Goal: Find specific page/section: Find specific page/section

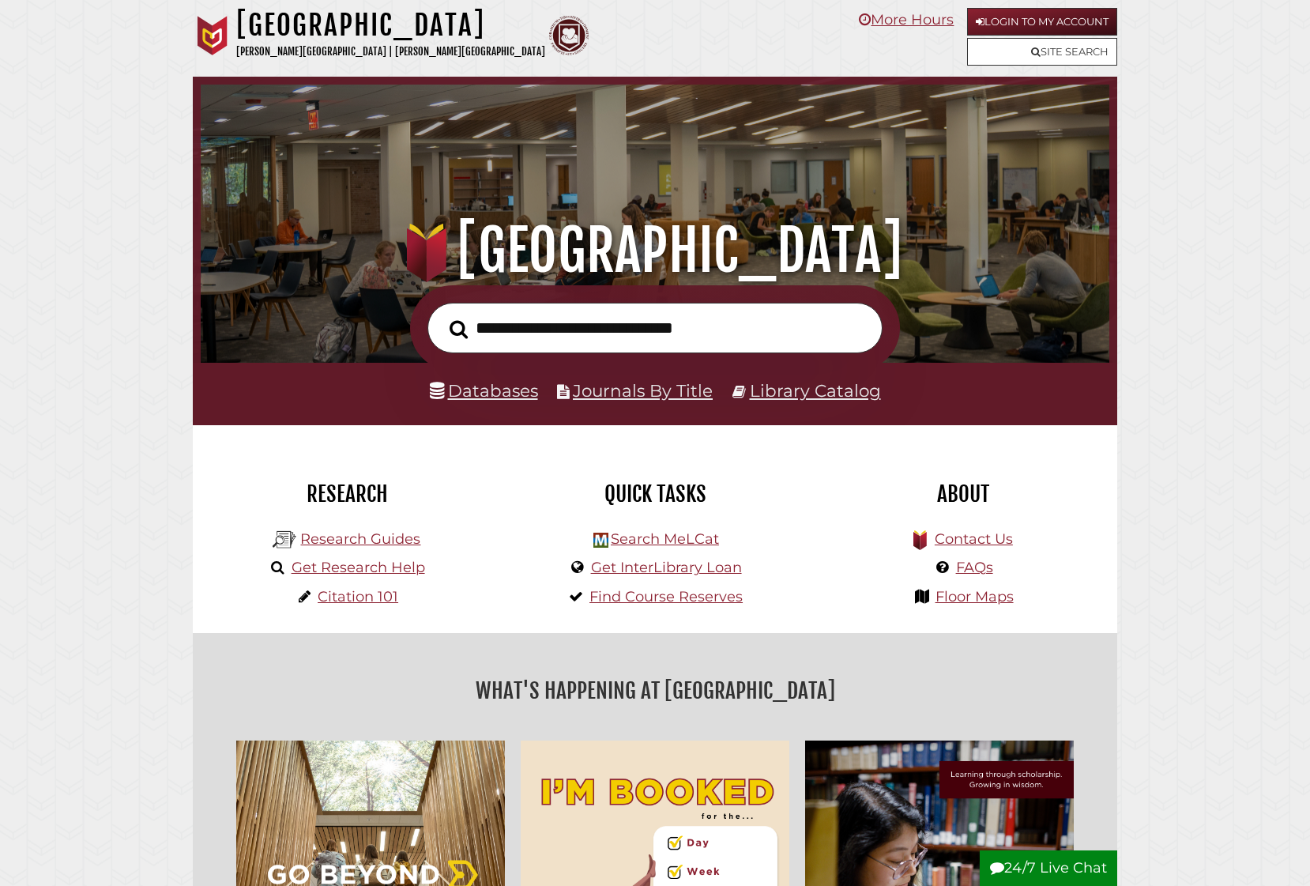
scroll to position [300, 901]
click at [624, 391] on link "Journals By Title" at bounding box center [643, 390] width 140 height 21
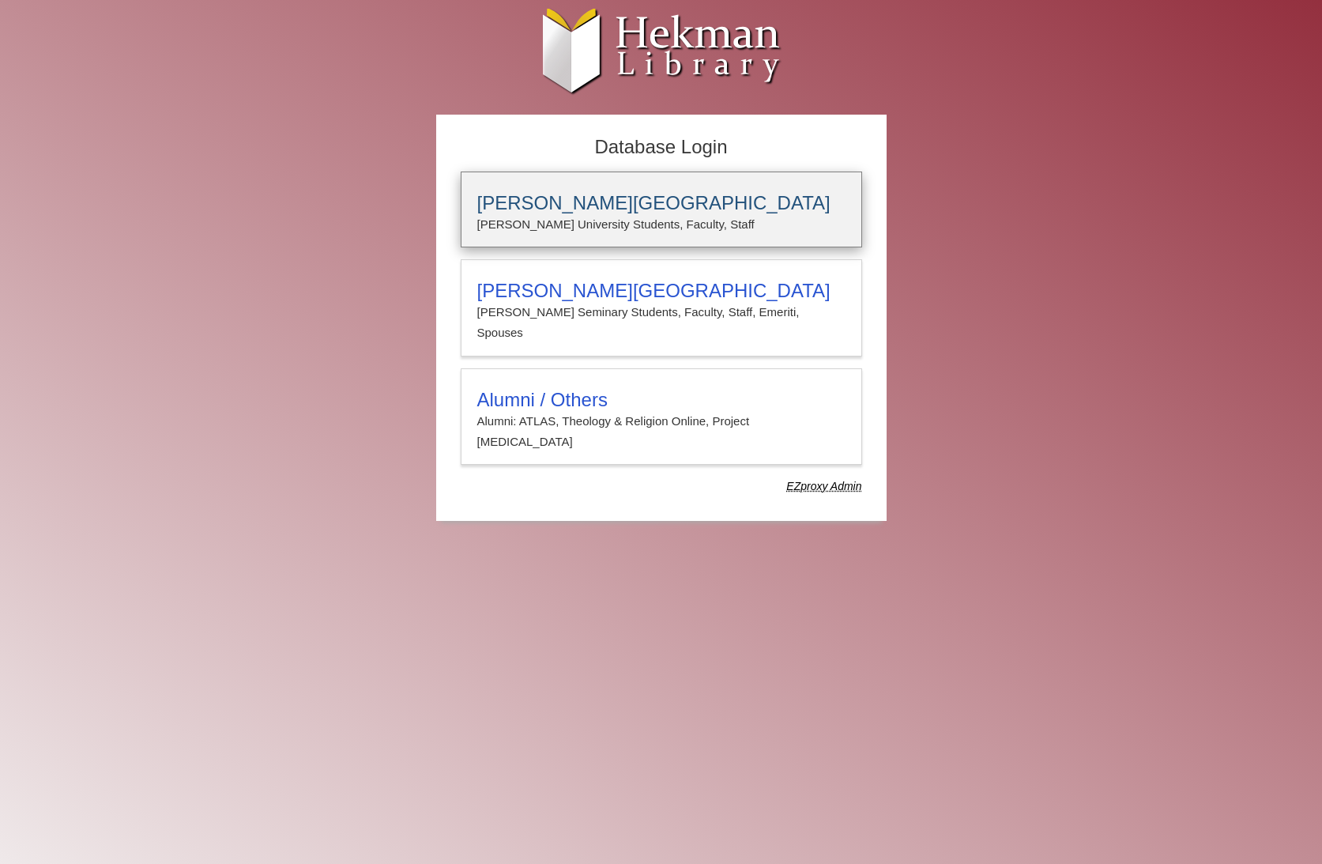
click at [593, 213] on h3 "Calvin University" at bounding box center [661, 203] width 368 height 22
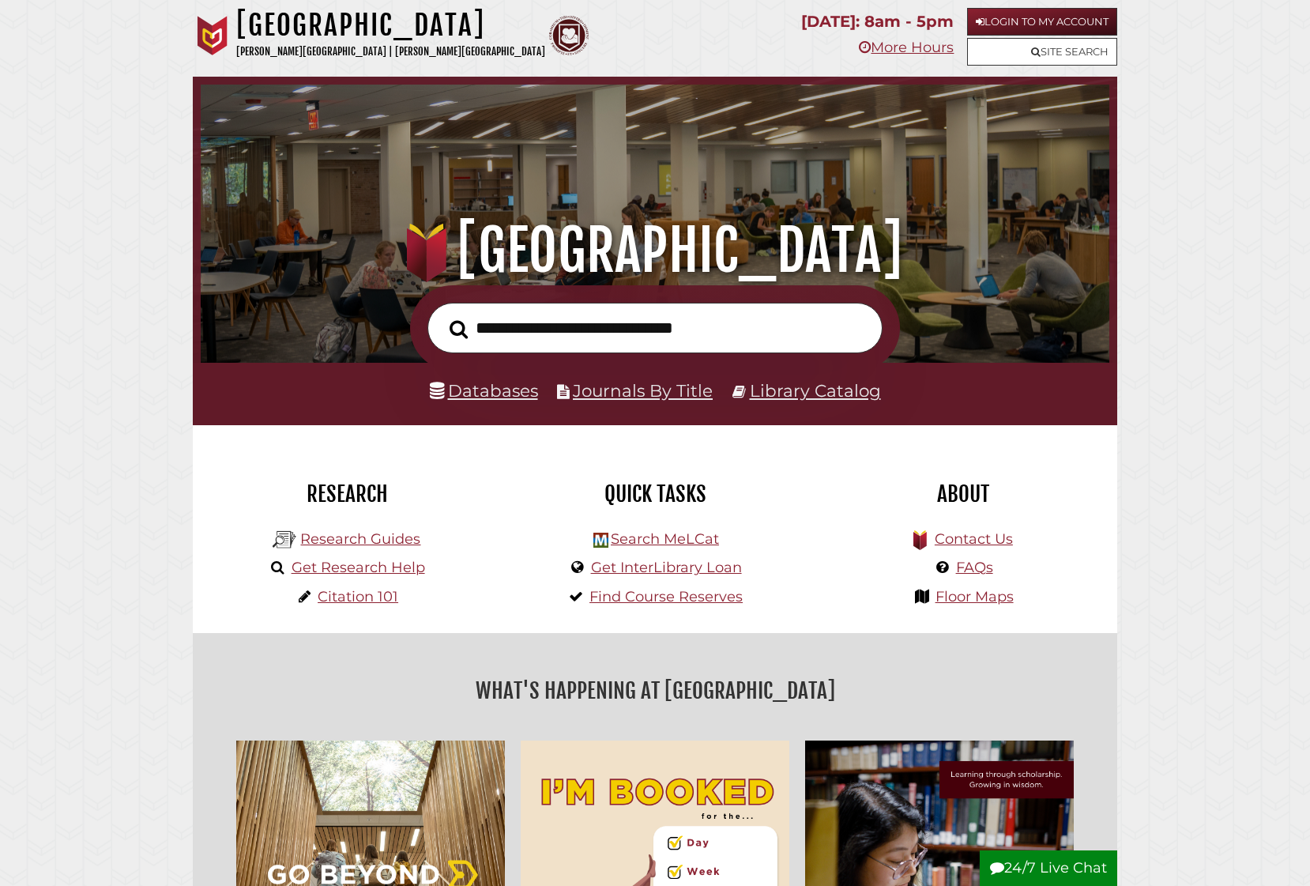
scroll to position [300, 901]
click at [639, 386] on link "Journals By Title" at bounding box center [643, 390] width 140 height 21
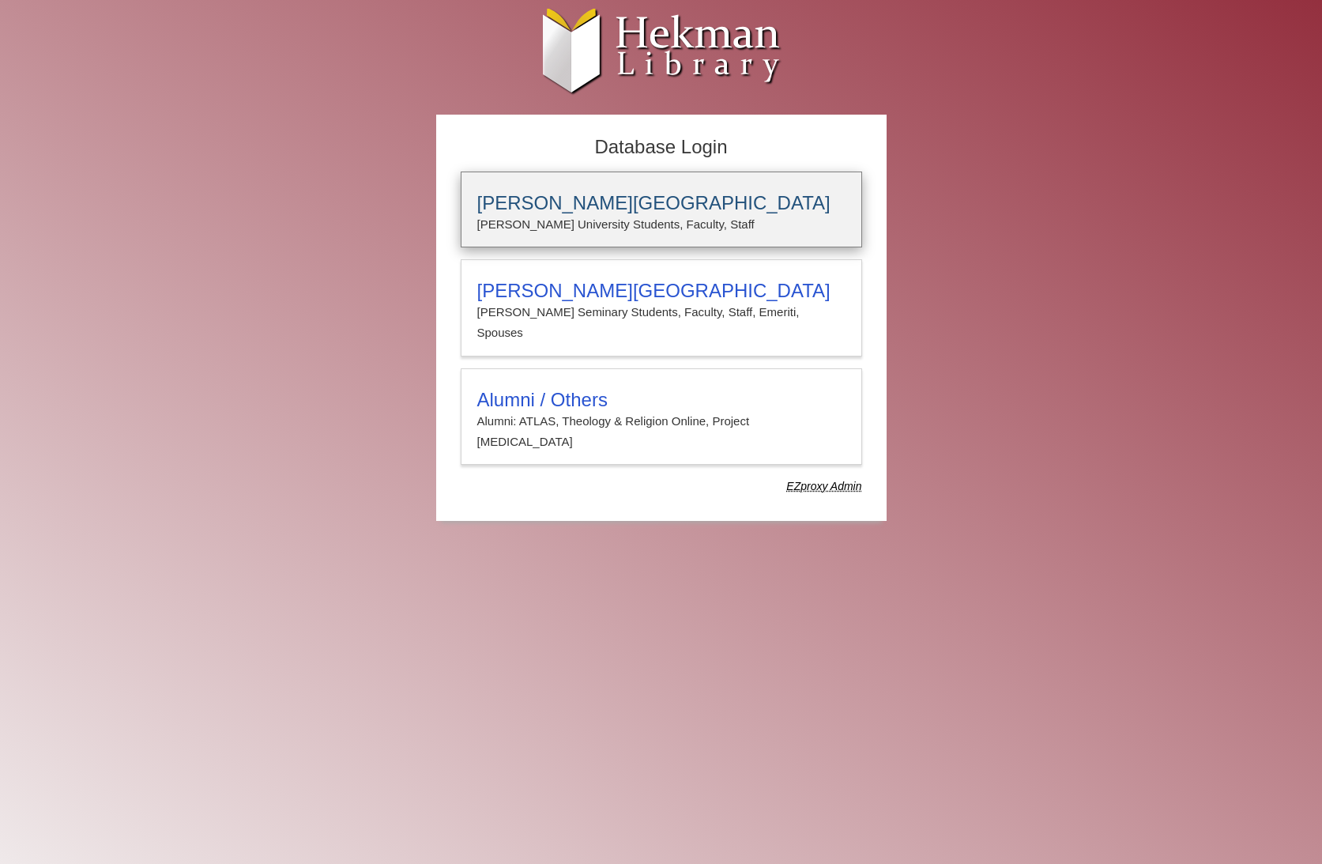
click at [581, 210] on h3 "Calvin University" at bounding box center [661, 203] width 368 height 22
